Goal: Book appointment/travel/reservation

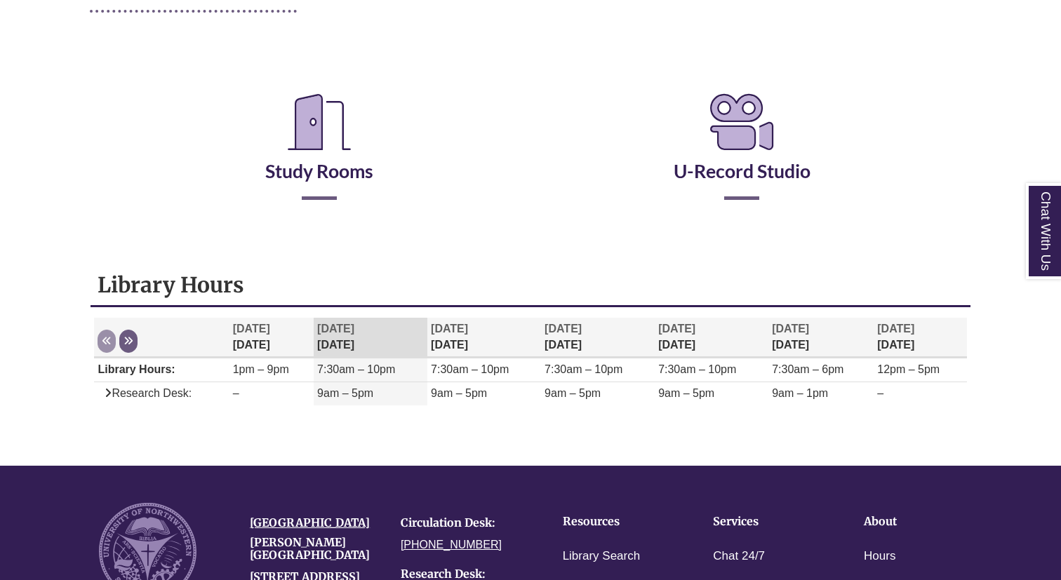
scroll to position [225, 0]
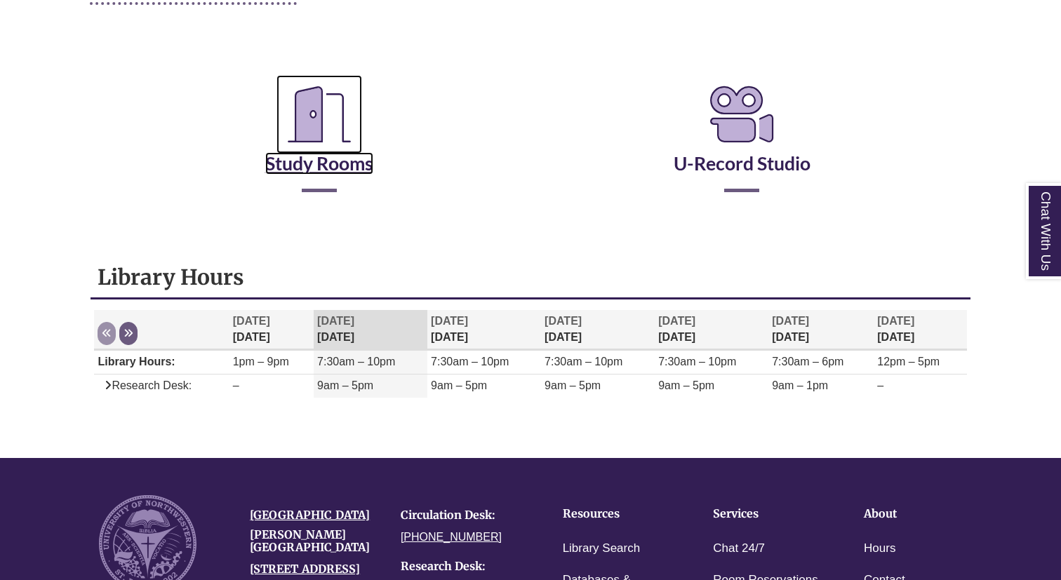
click at [322, 168] on link "Study Rooms" at bounding box center [319, 146] width 108 height 58
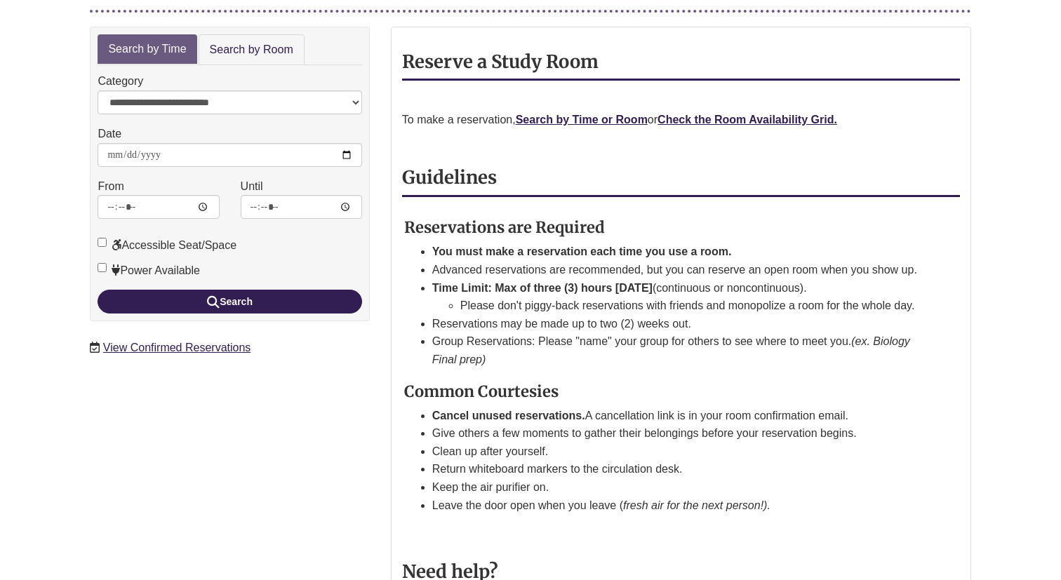
scroll to position [217, 0]
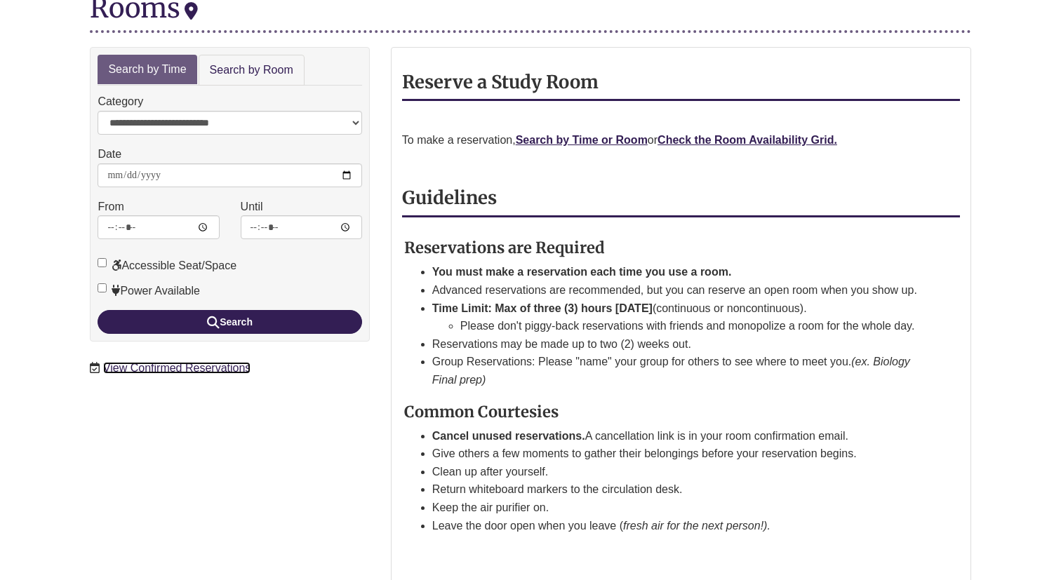
click at [199, 362] on link "View Confirmed Reservations" at bounding box center [176, 368] width 147 height 12
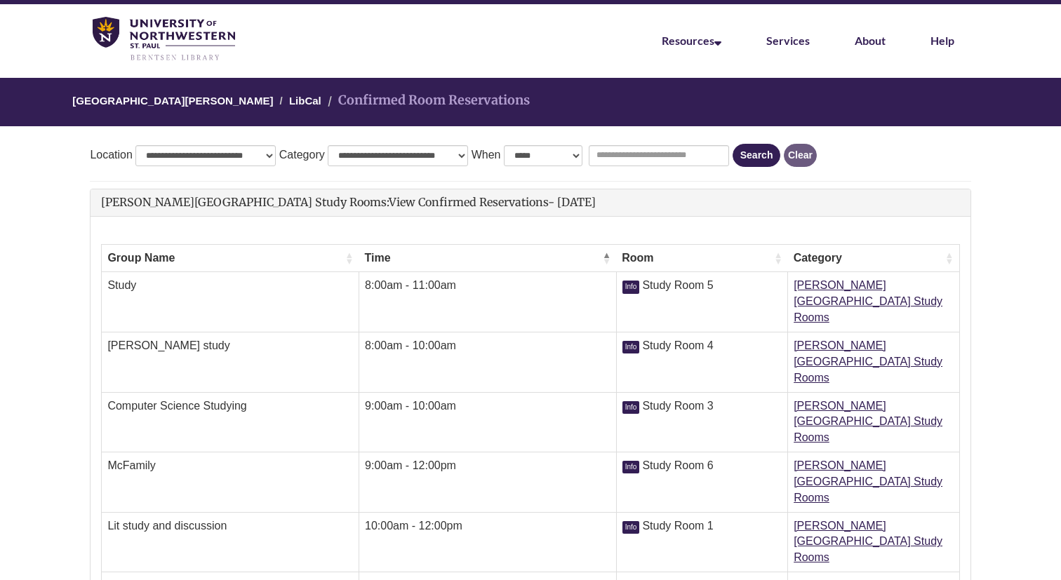
scroll to position [79, 0]
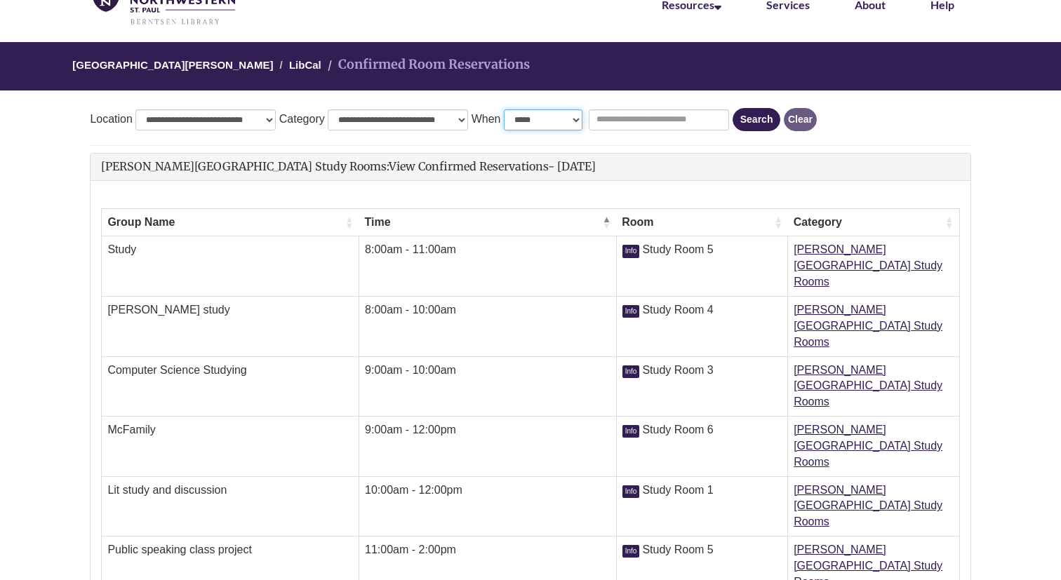
click at [567, 117] on select "**********" at bounding box center [543, 119] width 79 height 21
select select "*"
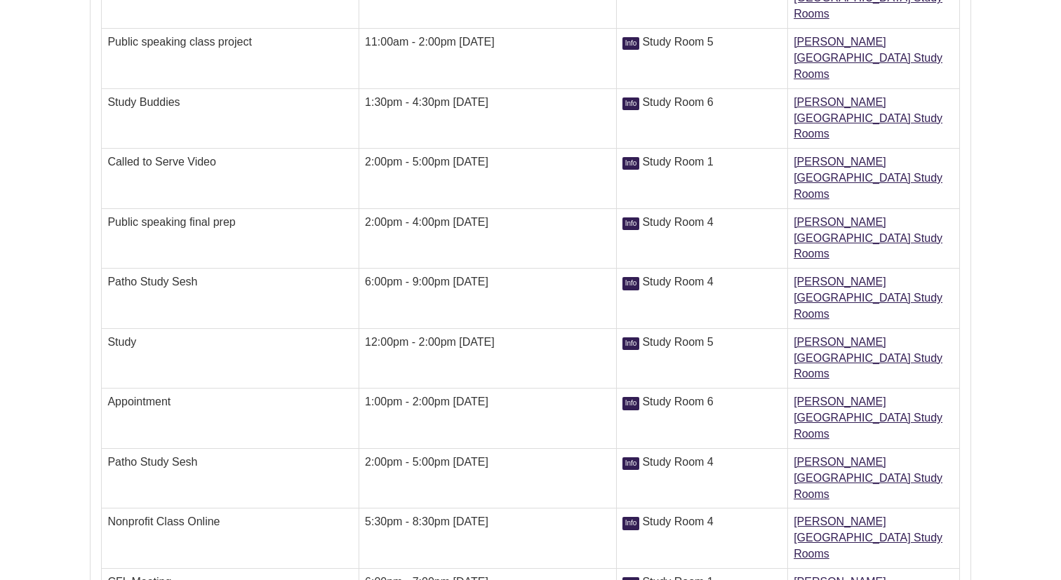
scroll to position [573, 0]
